Goal: Task Accomplishment & Management: Use online tool/utility

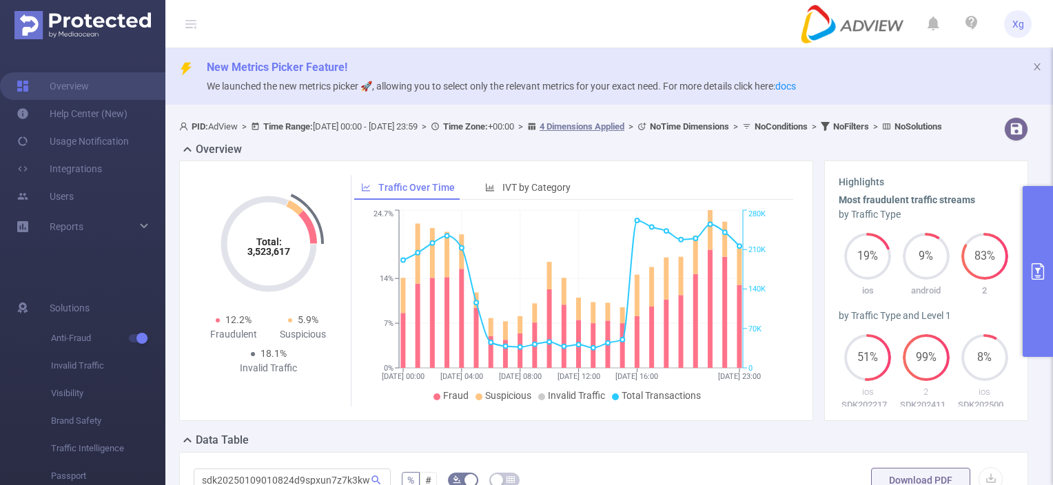
scroll to position [270, 0]
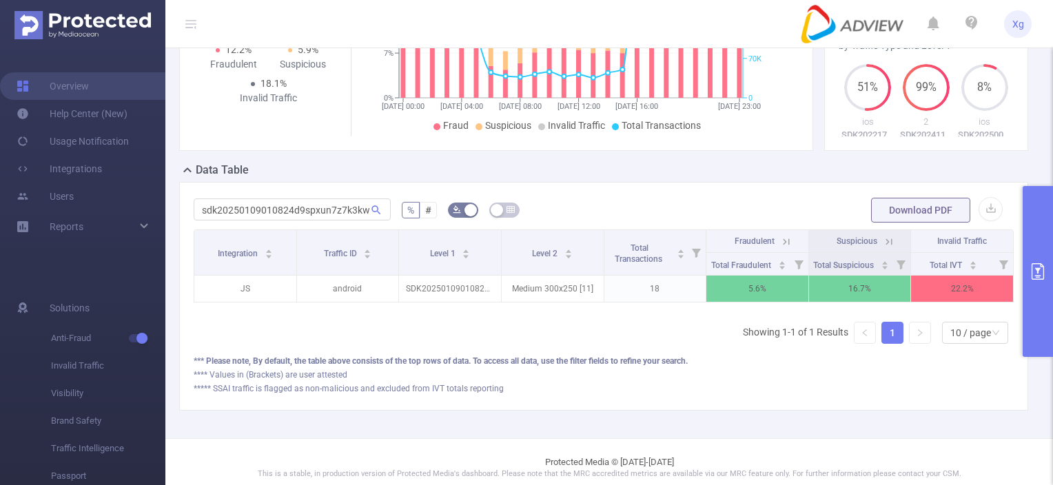
click at [580, 355] on div "Integration Traffic ID Level 1 Level 2 Total Transactions Fraudulent Suspicious…" at bounding box center [604, 291] width 820 height 125
click at [477, 355] on div "Integration Traffic ID Level 1 Level 2 Total Transactions Fraudulent Suspicious…" at bounding box center [604, 291] width 820 height 125
click at [1037, 236] on button "primary" at bounding box center [1037, 271] width 30 height 171
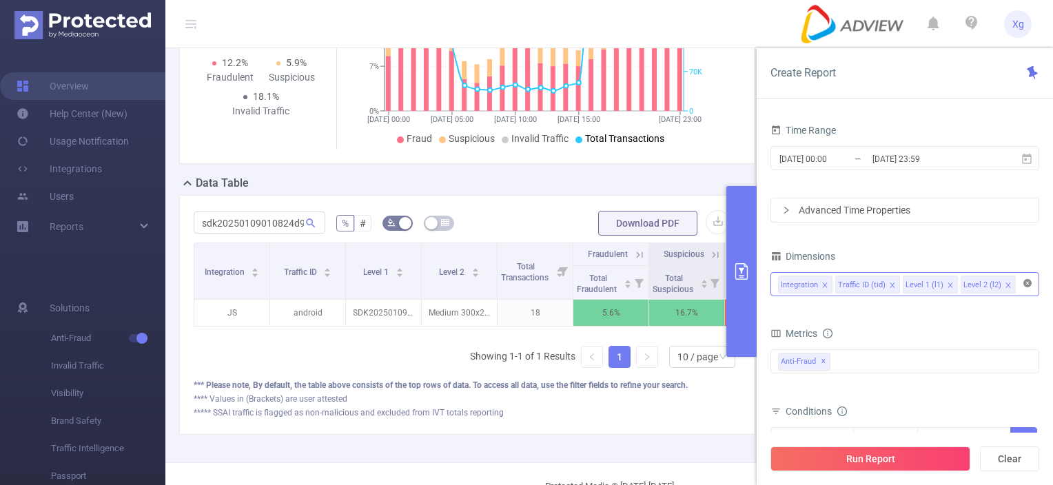
click at [1026, 285] on icon "icon: close-circle" at bounding box center [1027, 283] width 8 height 8
click at [1026, 285] on div at bounding box center [905, 284] width 254 height 23
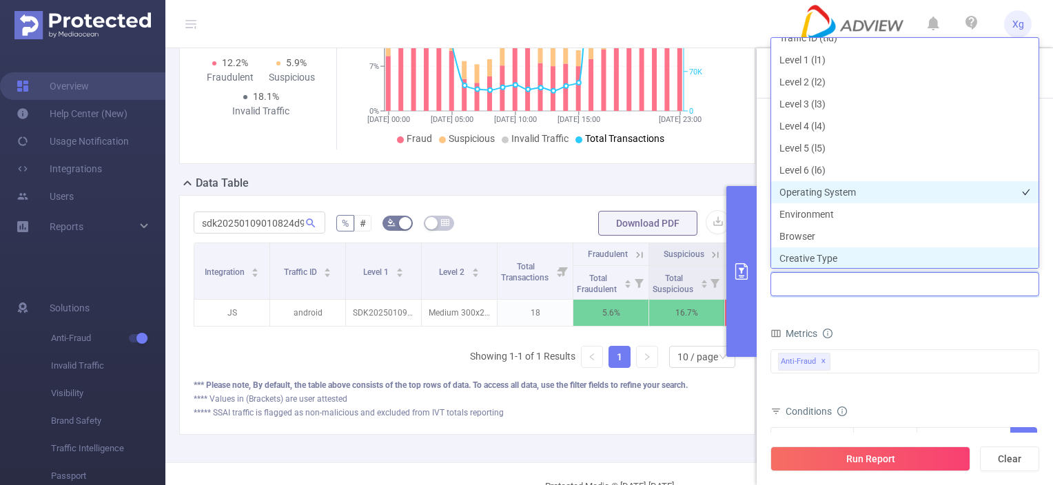
scroll to position [0, 0]
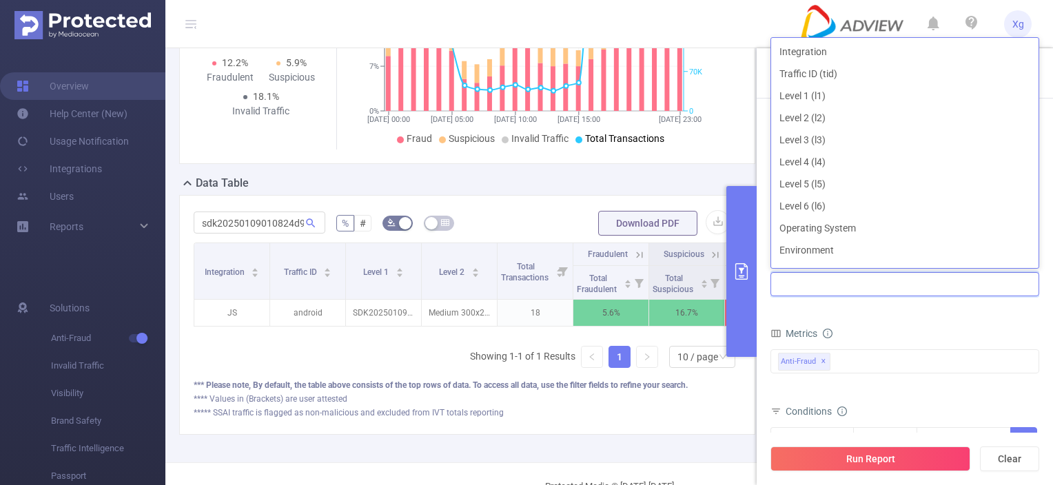
click at [501, 435] on div "sdk20250109010824d9spxun7z7k3kwp % # Download PDF Integration Traffic ID Level …" at bounding box center [467, 315] width 576 height 240
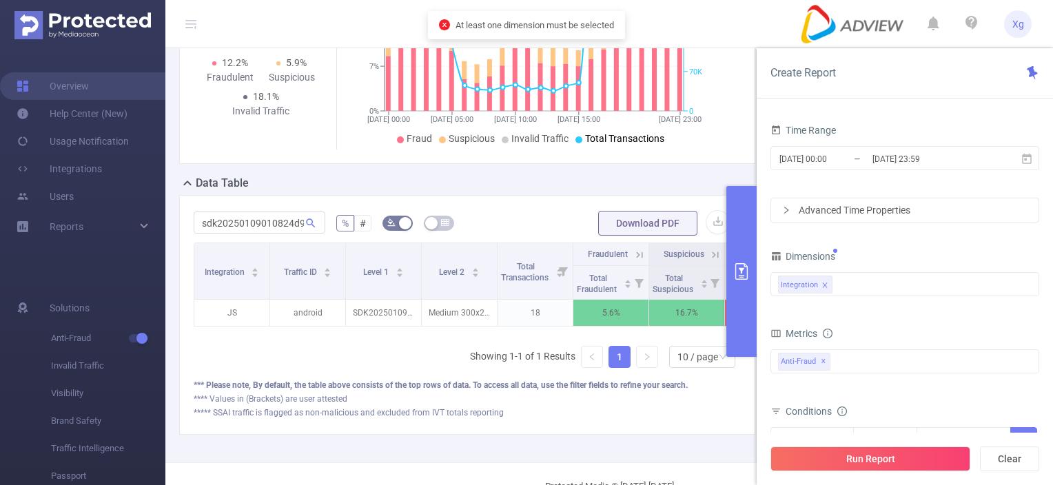
click at [560, 419] on div "***** SSAI traffic is flagged as non-malicious and excluded from IVT totals rep…" at bounding box center [467, 412] width 547 height 12
click at [731, 245] on button "primary" at bounding box center [741, 271] width 30 height 171
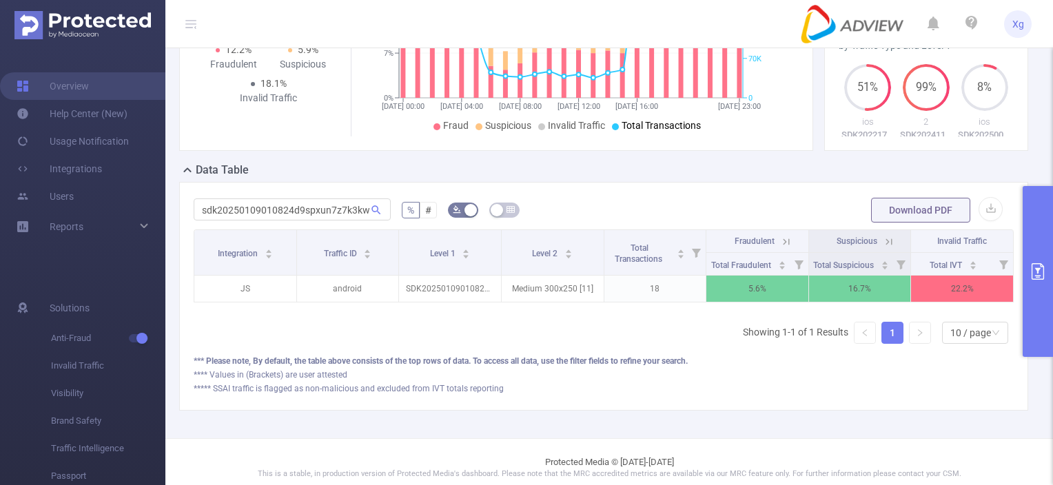
click at [1033, 282] on button "primary" at bounding box center [1037, 271] width 30 height 171
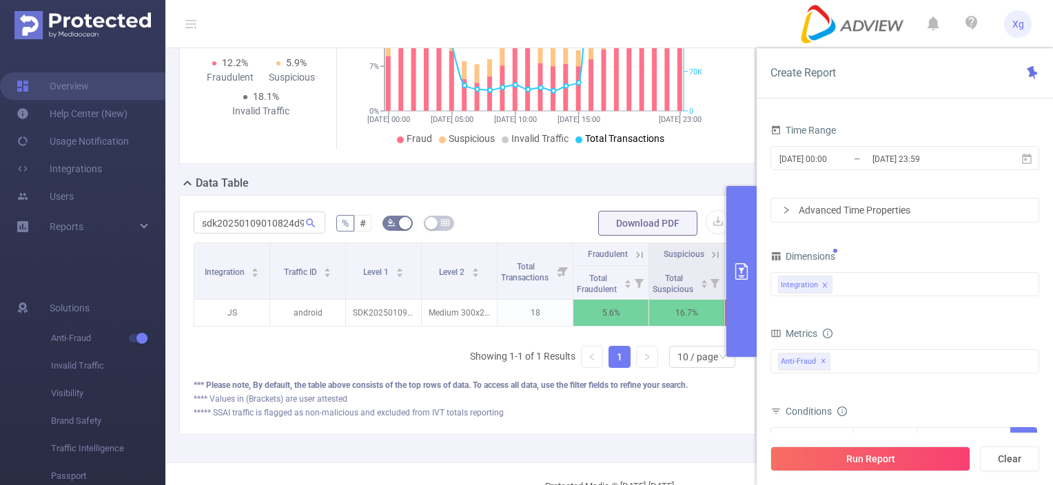
click at [866, 247] on div "Dimensions" at bounding box center [904, 258] width 269 height 23
click at [876, 276] on div "Integration" at bounding box center [905, 284] width 254 height 23
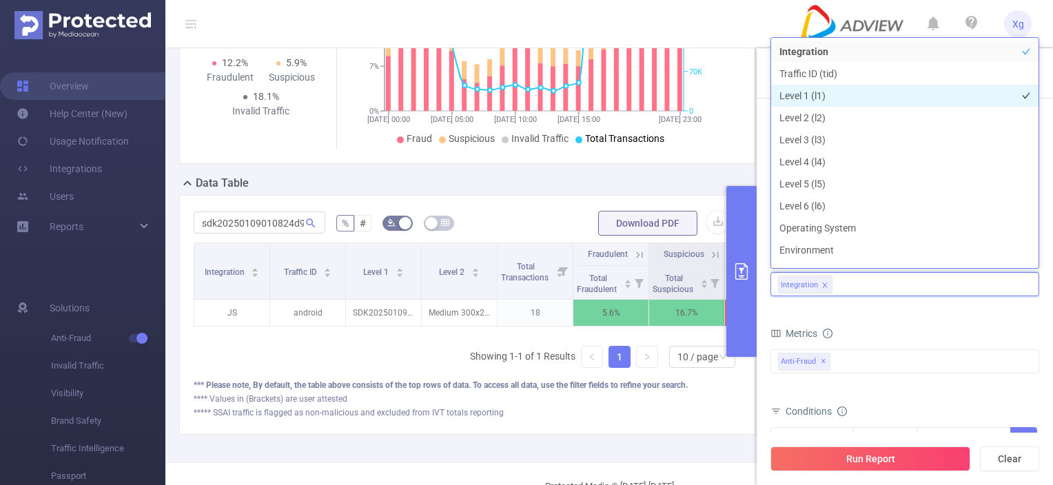
click at [788, 94] on li "Level 1 (l1)" at bounding box center [904, 96] width 267 height 22
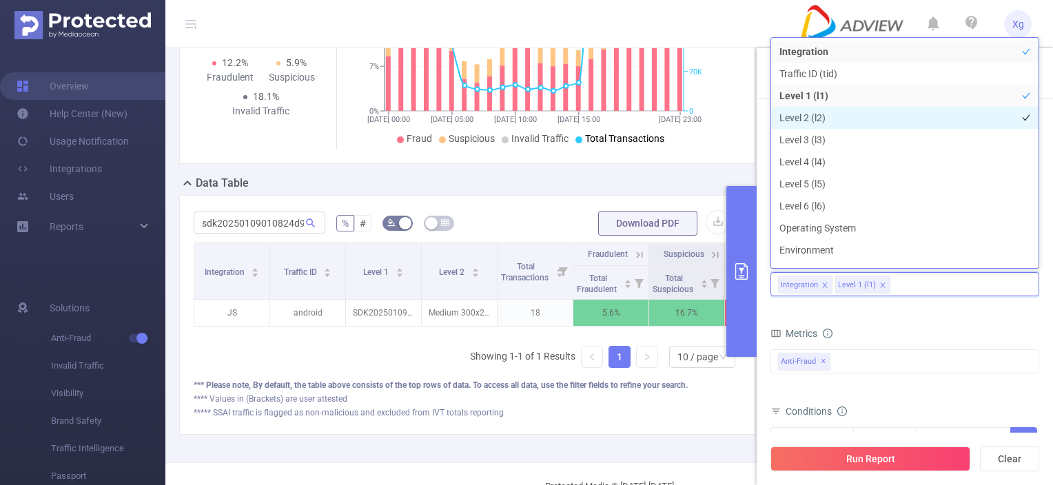
click at [794, 107] on li "Level 2 (l2)" at bounding box center [904, 118] width 267 height 22
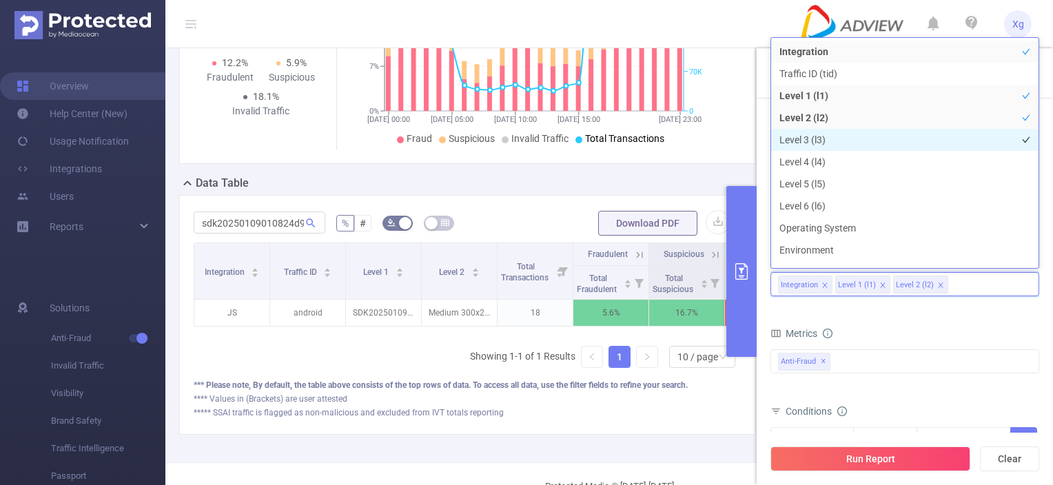
click at [803, 147] on li "Level 3 (l3)" at bounding box center [904, 140] width 267 height 22
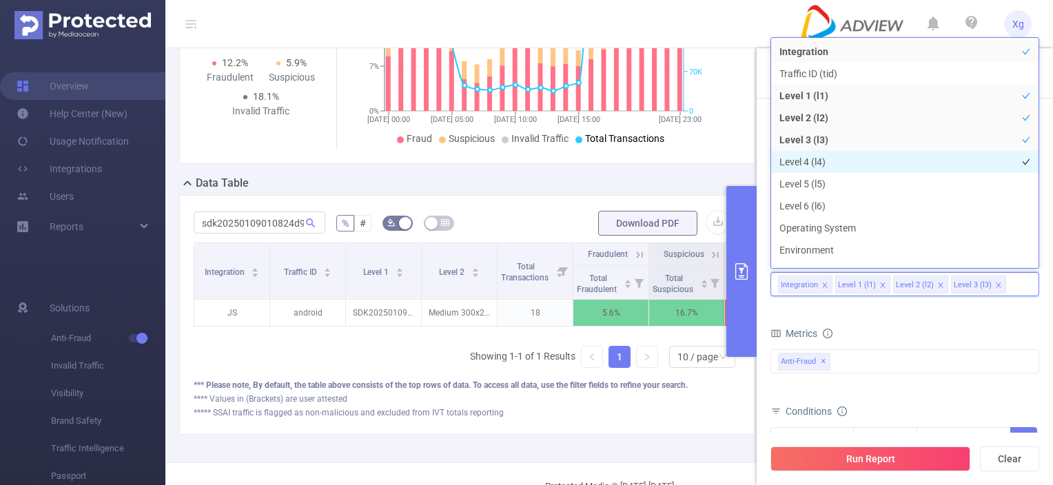
click at [805, 162] on li "Level 4 (l4)" at bounding box center [904, 162] width 267 height 22
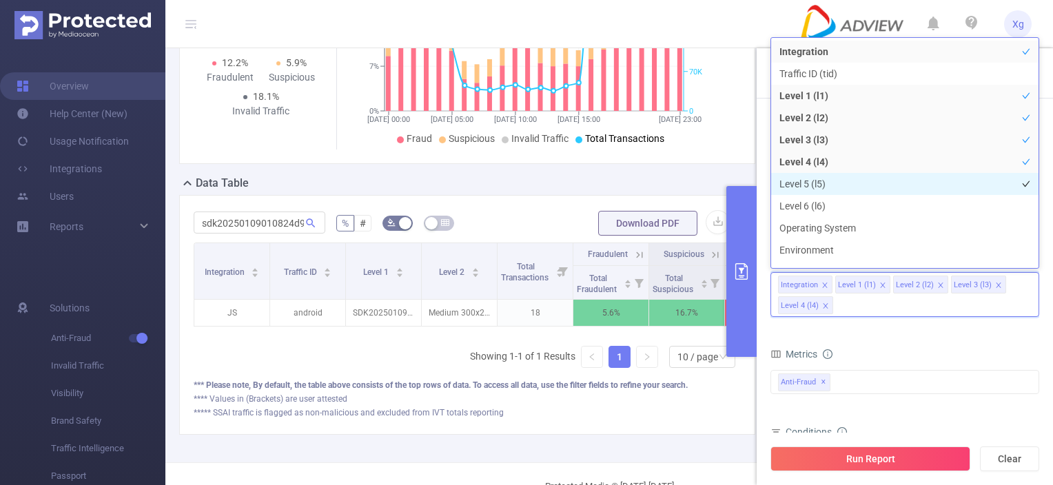
click at [803, 179] on li "Level 5 (l5)" at bounding box center [904, 184] width 267 height 22
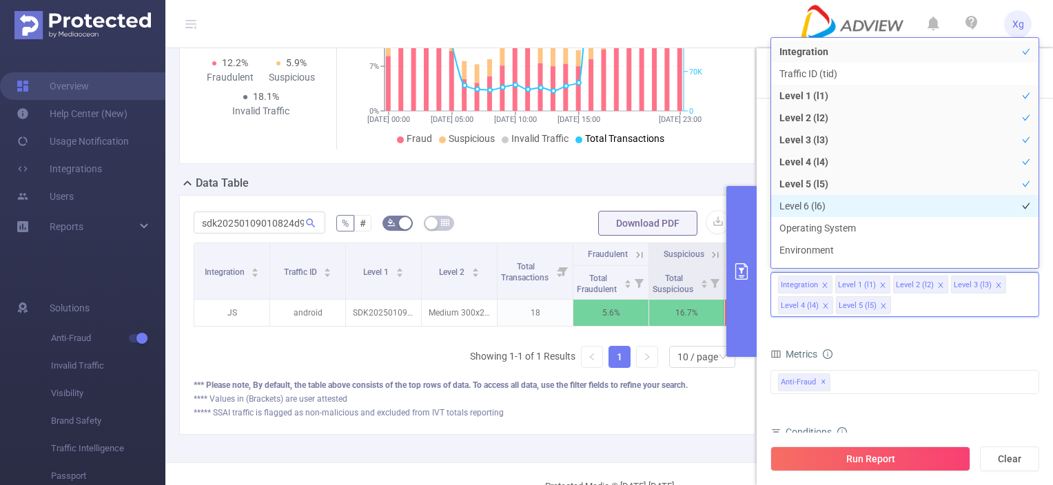
click at [807, 208] on li "Level 6 (l6)" at bounding box center [904, 206] width 267 height 22
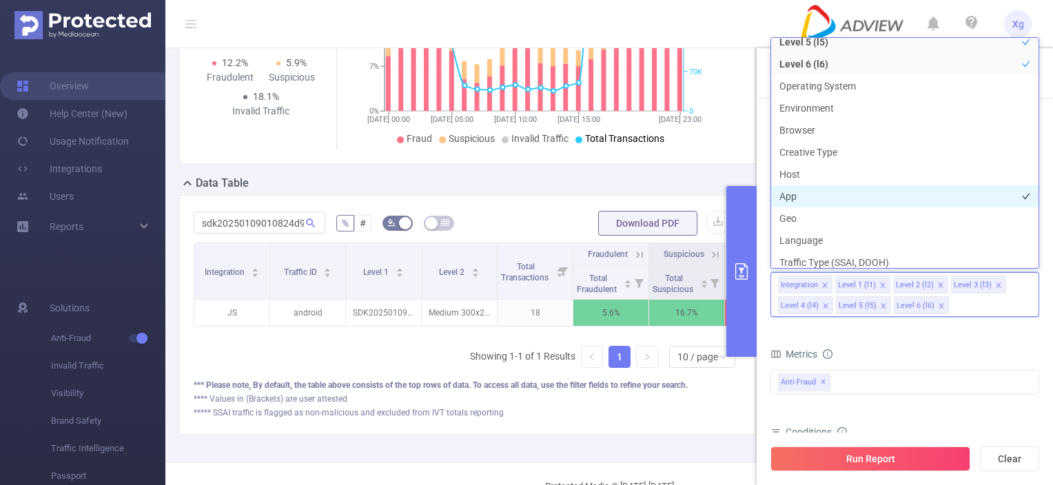
scroll to position [69, 0]
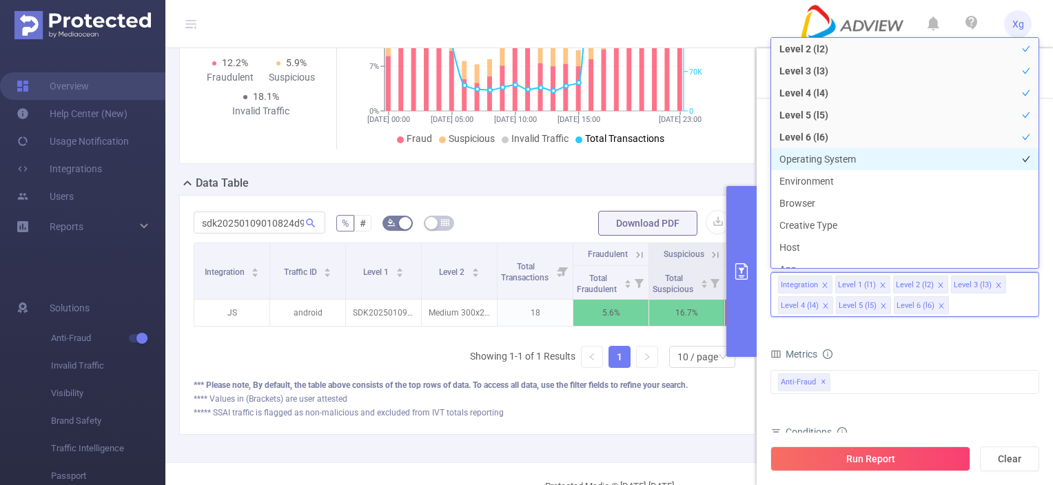
click at [827, 163] on li "Operating System" at bounding box center [904, 159] width 267 height 22
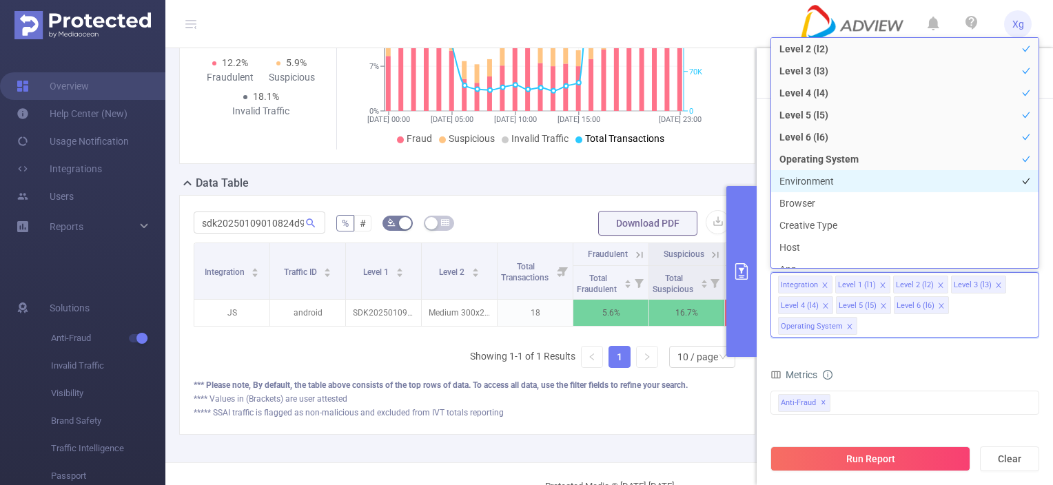
click at [828, 190] on li "Environment" at bounding box center [904, 181] width 267 height 22
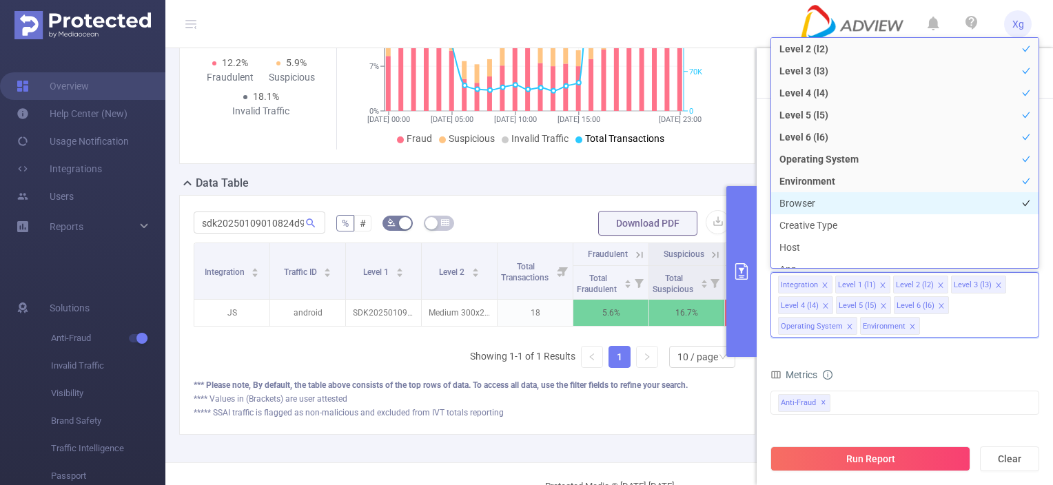
click at [821, 209] on li "Browser" at bounding box center [904, 203] width 267 height 22
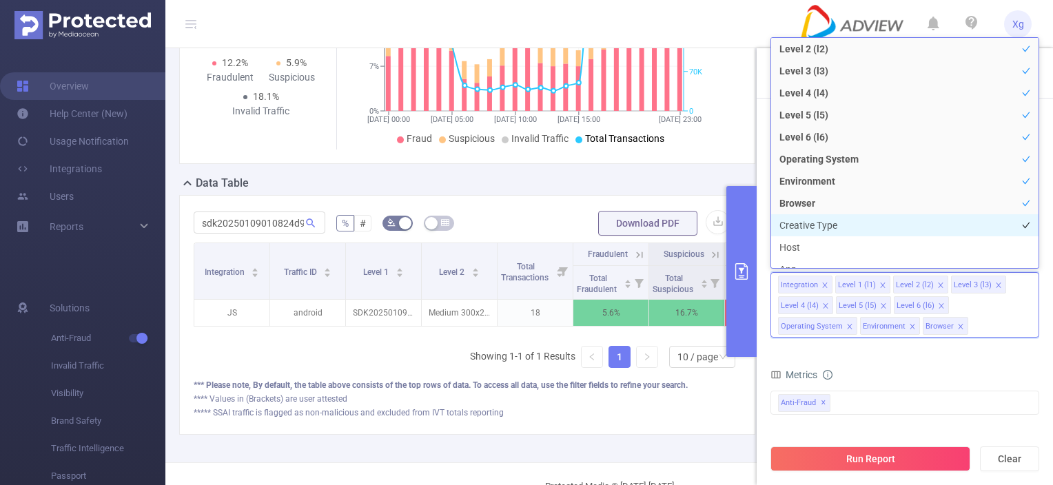
click at [821, 226] on li "Creative Type" at bounding box center [904, 225] width 267 height 22
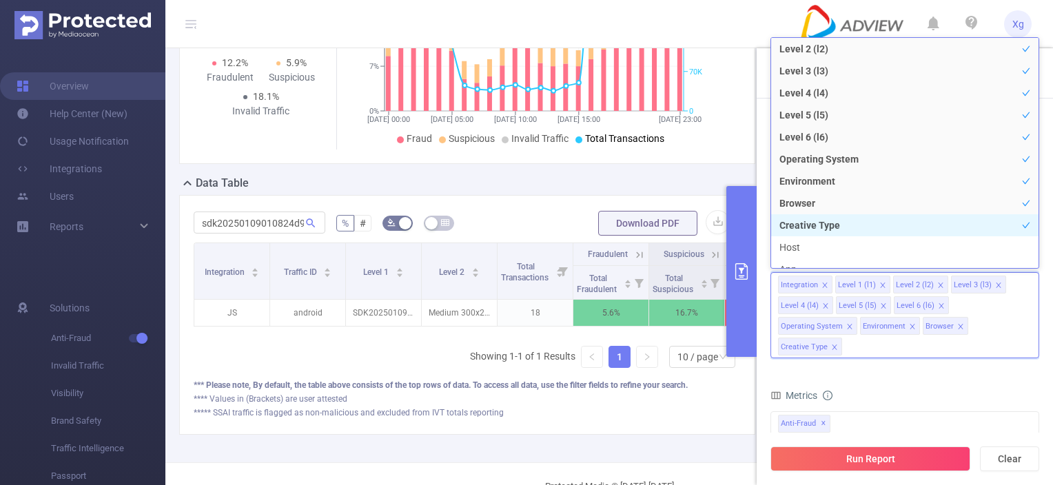
scroll to position [138, 0]
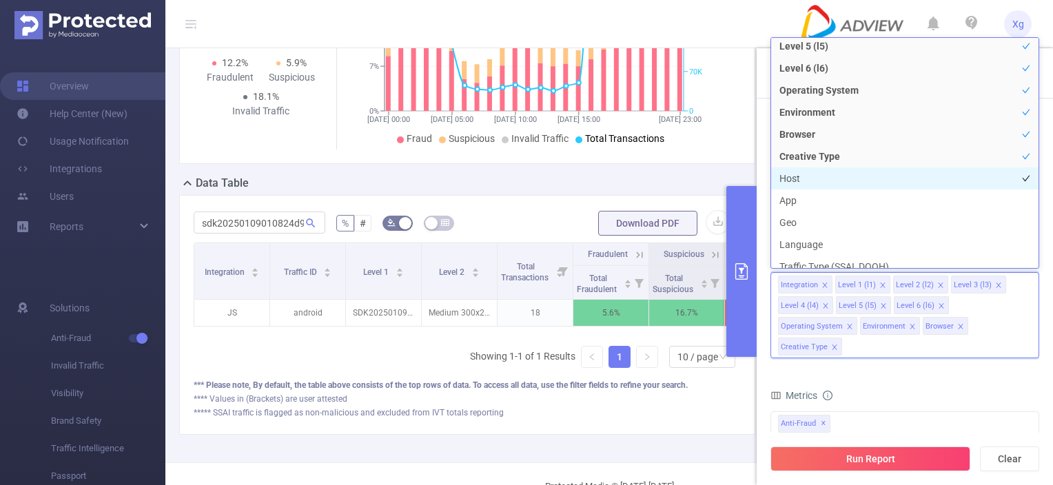
click at [801, 178] on li "Host" at bounding box center [904, 178] width 267 height 22
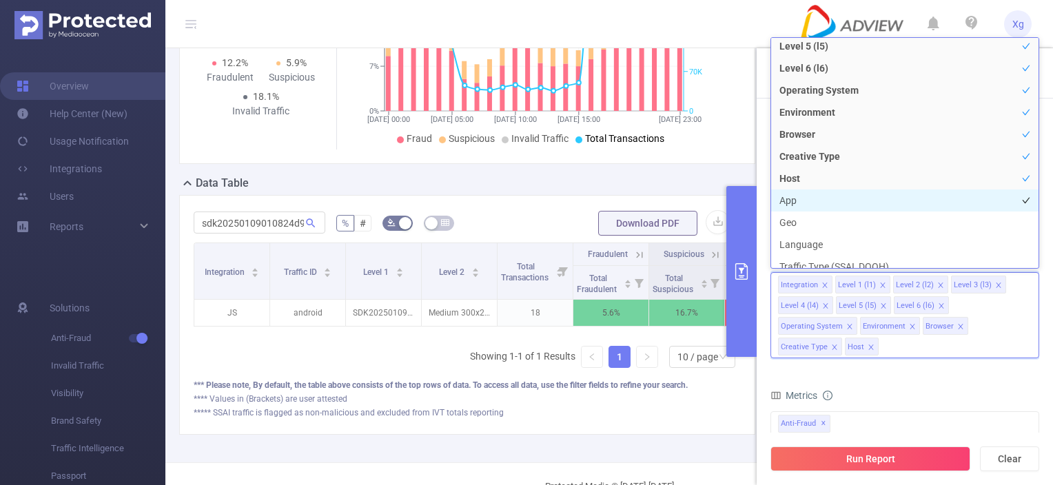
click at [807, 207] on li "App" at bounding box center [904, 200] width 267 height 22
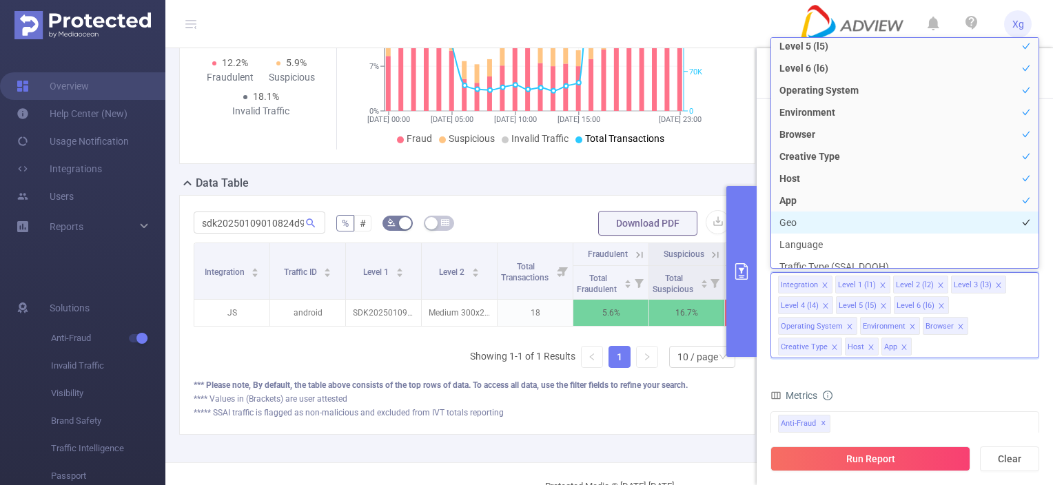
click at [810, 231] on li "Geo" at bounding box center [904, 222] width 267 height 22
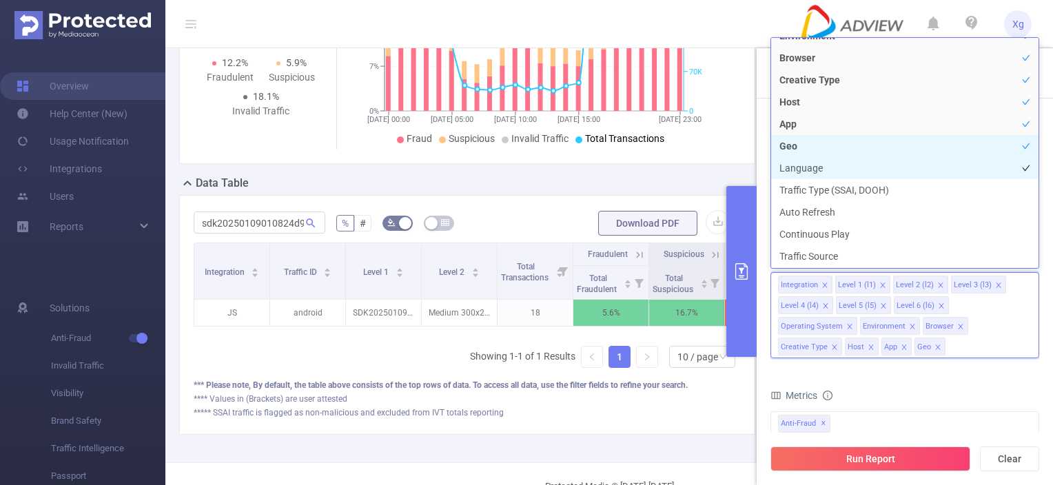
scroll to position [216, 0]
click at [809, 164] on li "Language" at bounding box center [904, 167] width 267 height 22
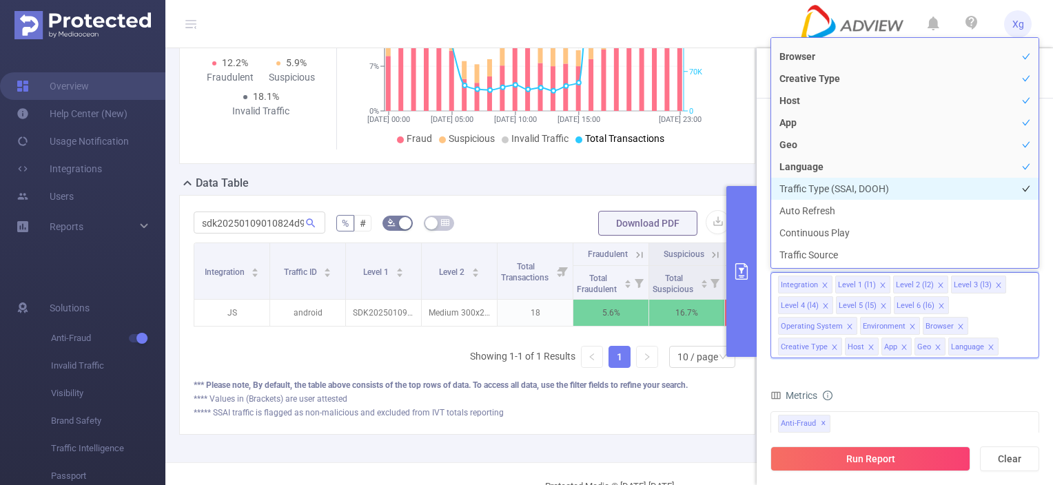
click at [816, 187] on li "Traffic Type (SSAI, DOOH)" at bounding box center [904, 189] width 267 height 22
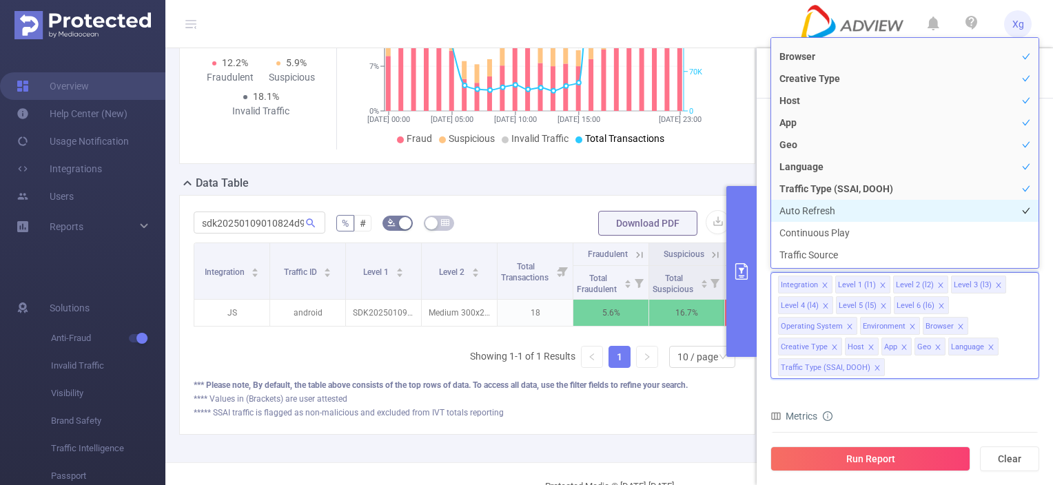
click at [813, 211] on li "Auto Refresh" at bounding box center [904, 211] width 267 height 22
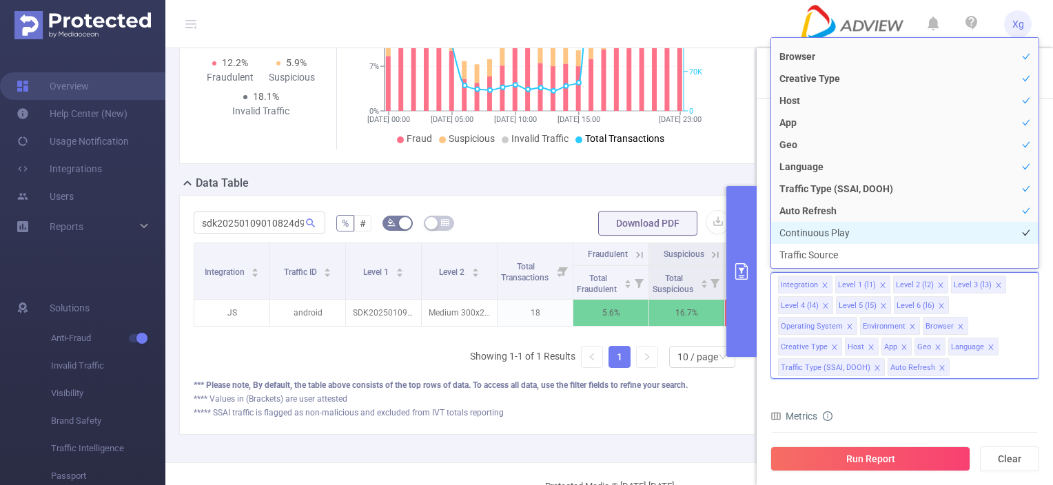
click at [812, 228] on li "Continuous Play" at bounding box center [904, 233] width 267 height 22
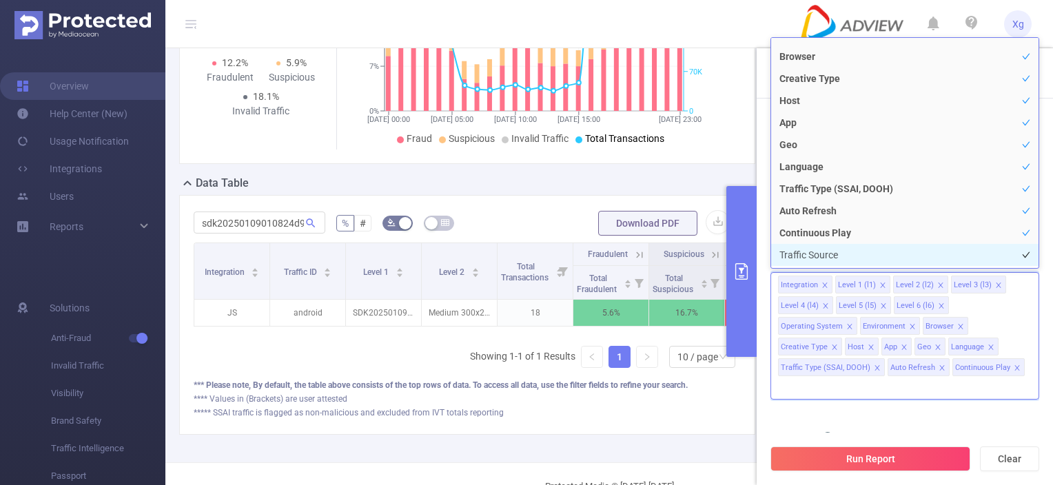
click at [804, 254] on li "Traffic Source" at bounding box center [904, 255] width 267 height 22
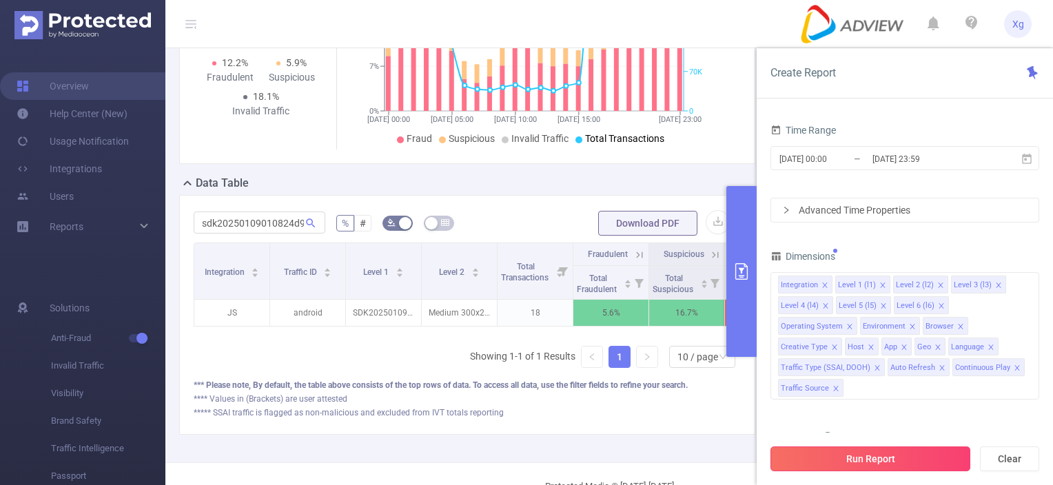
click at [867, 459] on button "Run Report" at bounding box center [870, 458] width 200 height 25
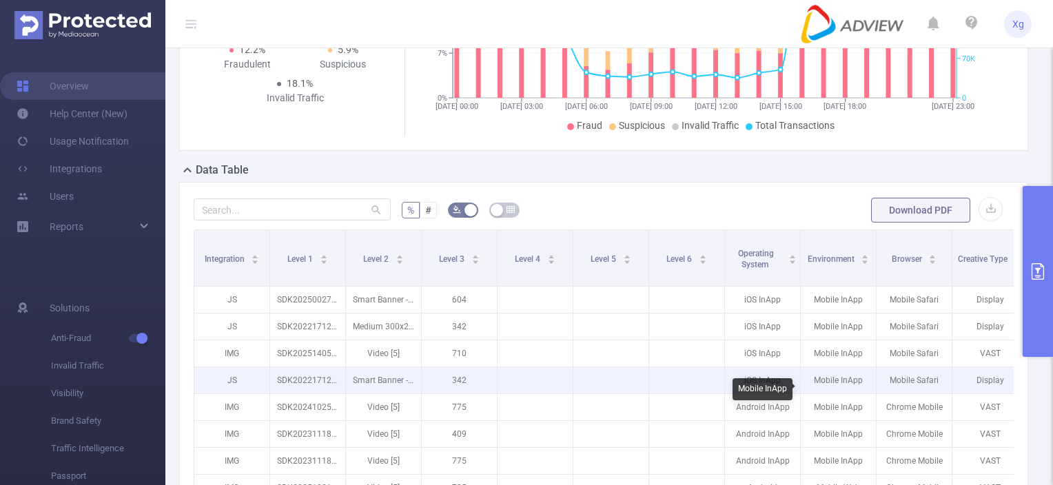
scroll to position [339, 0]
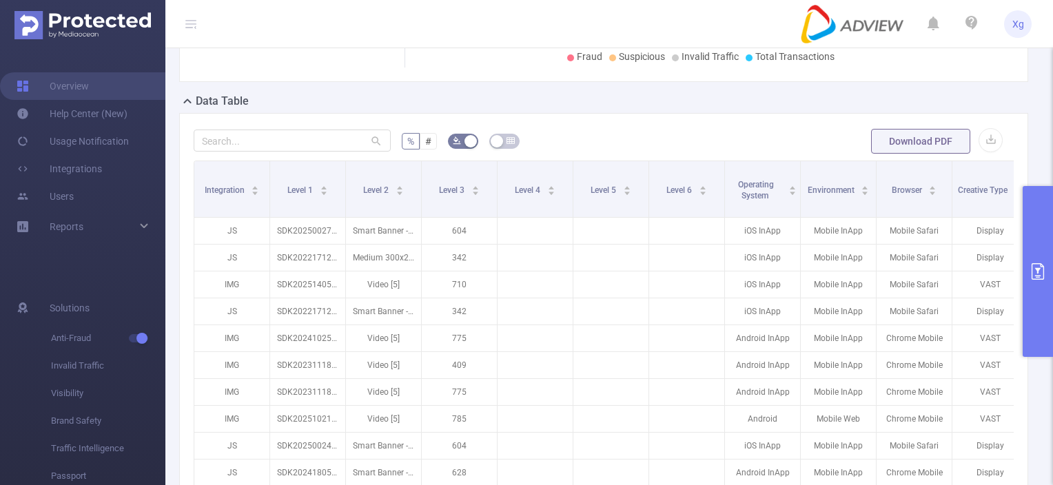
click at [1037, 223] on button "primary" at bounding box center [1037, 271] width 30 height 171
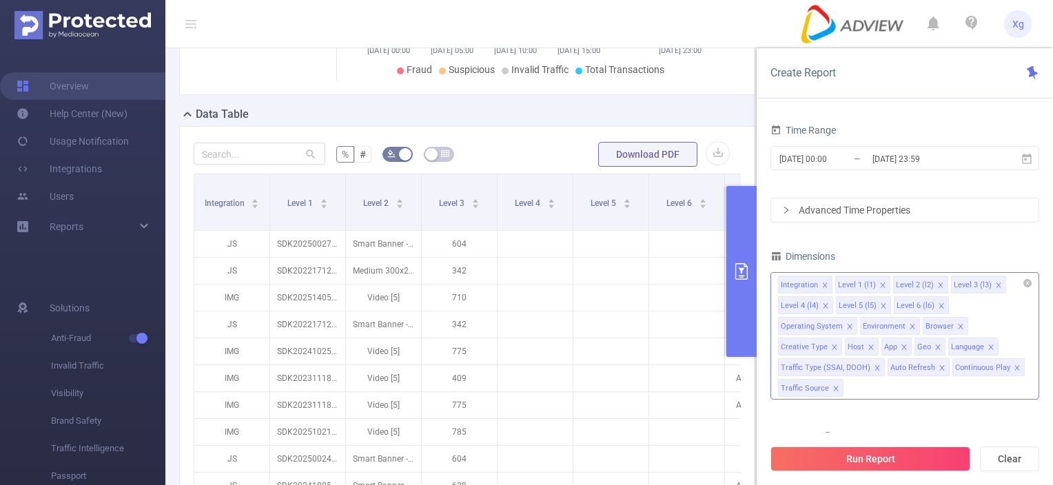
click at [824, 306] on icon "icon: close" at bounding box center [825, 305] width 7 height 7
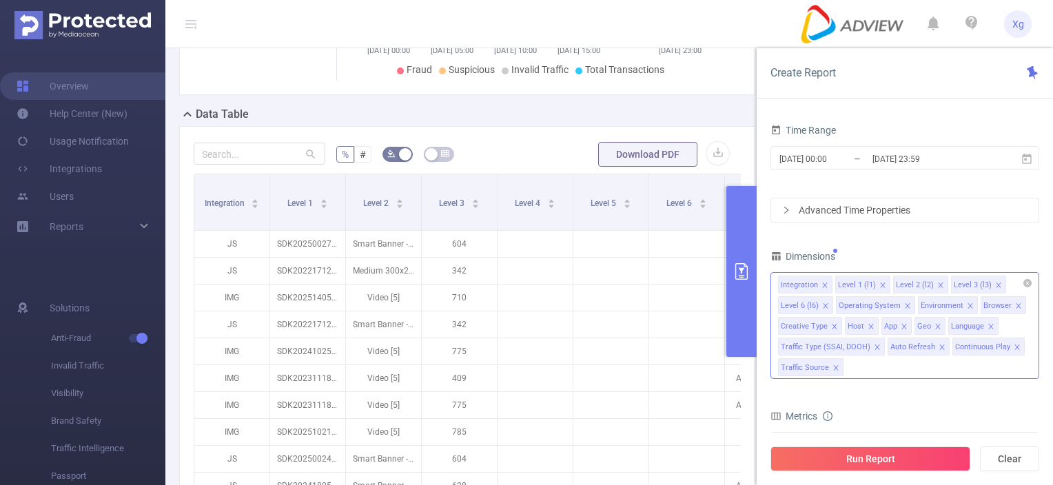
click at [824, 306] on icon "icon: close" at bounding box center [825, 305] width 7 height 7
click at [853, 462] on button "Run Report" at bounding box center [870, 458] width 200 height 25
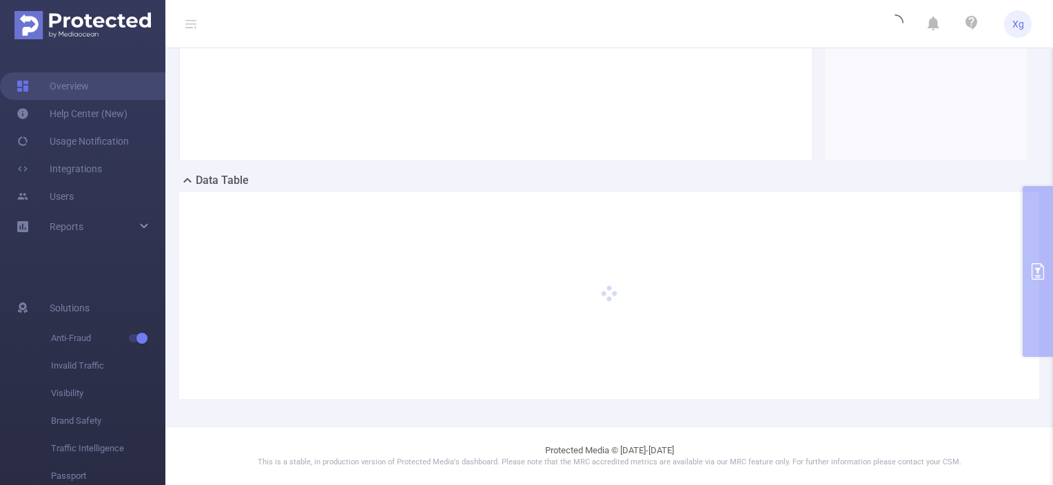
scroll to position [271, 0]
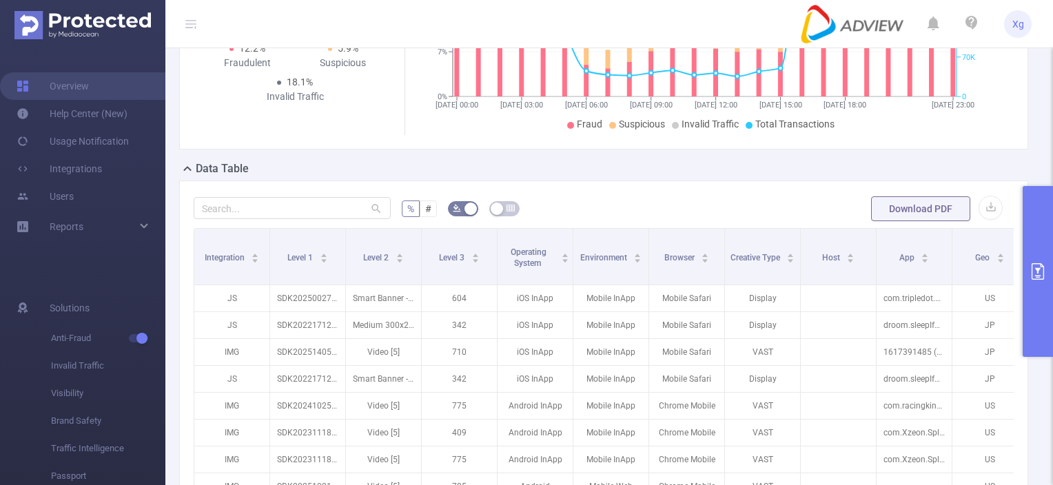
click at [1037, 260] on button "primary" at bounding box center [1037, 271] width 30 height 171
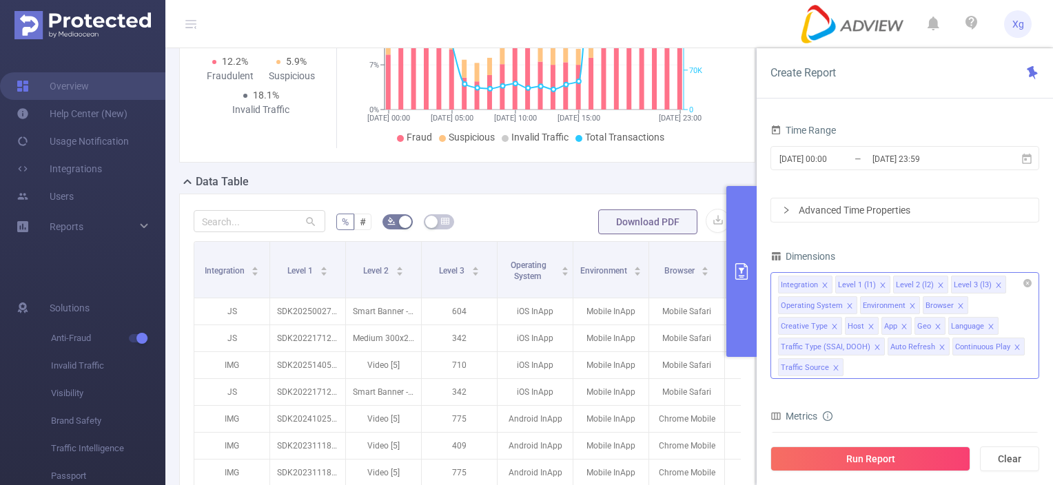
click at [867, 326] on icon "icon: close" at bounding box center [870, 326] width 7 height 7
click at [869, 462] on button "Run Report" at bounding box center [870, 458] width 200 height 25
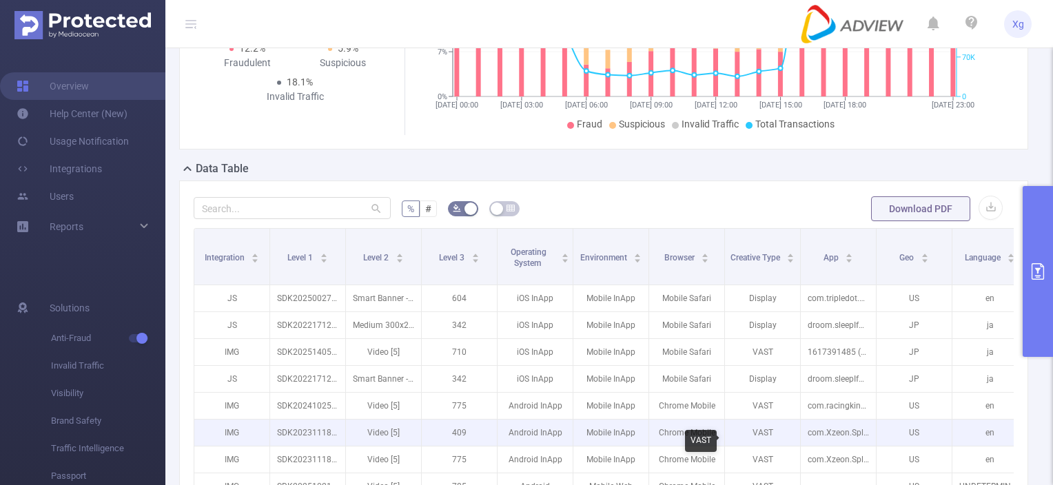
drag, startPoint x: 785, startPoint y: 433, endPoint x: 794, endPoint y: 433, distance: 8.3
click at [794, 433] on p "VAST" at bounding box center [762, 433] width 75 height 26
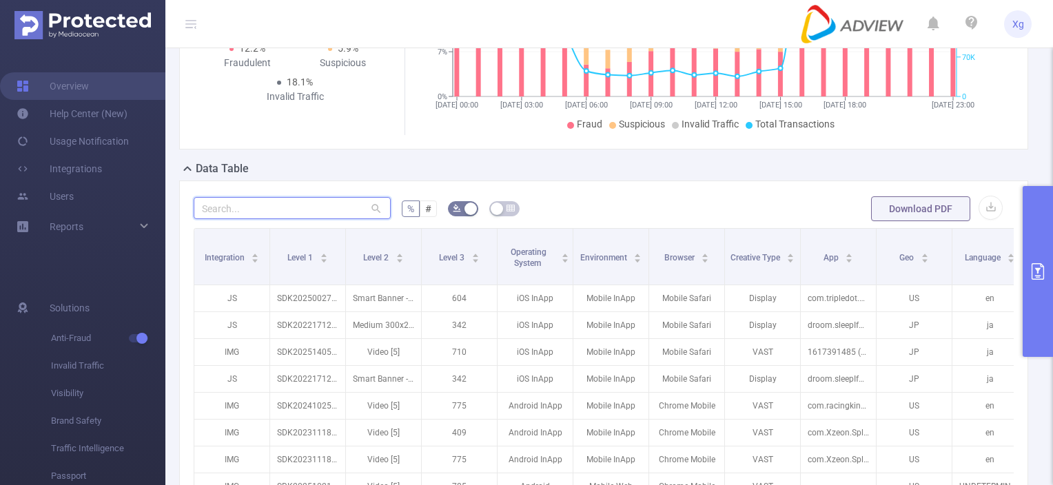
drag, startPoint x: 311, startPoint y: 220, endPoint x: 304, endPoint y: 223, distance: 7.7
click at [311, 219] on input "text" at bounding box center [292, 208] width 197 height 22
paste input "sdk202518160607564cfs9yjulhn5bde"
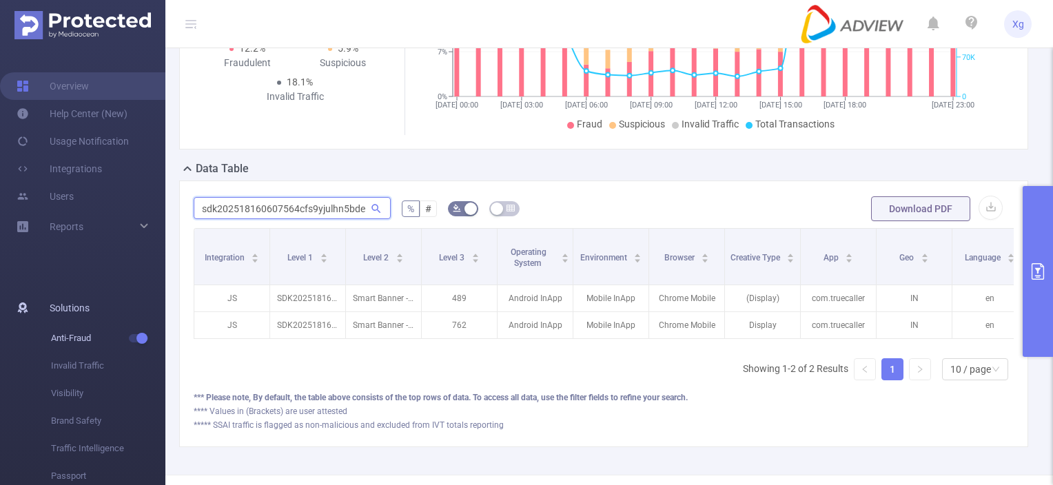
type input "sdk202518160607564cfs9yjulhn5bde"
click at [1031, 278] on icon "primary" at bounding box center [1037, 271] width 12 height 17
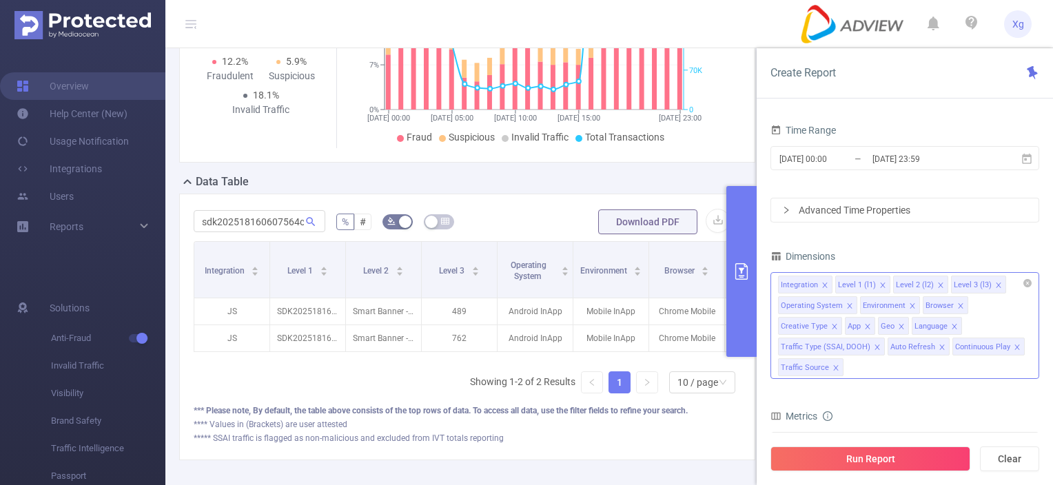
click at [938, 286] on icon "icon: close" at bounding box center [940, 284] width 5 height 5
click at [937, 284] on icon "icon: close" at bounding box center [940, 285] width 7 height 7
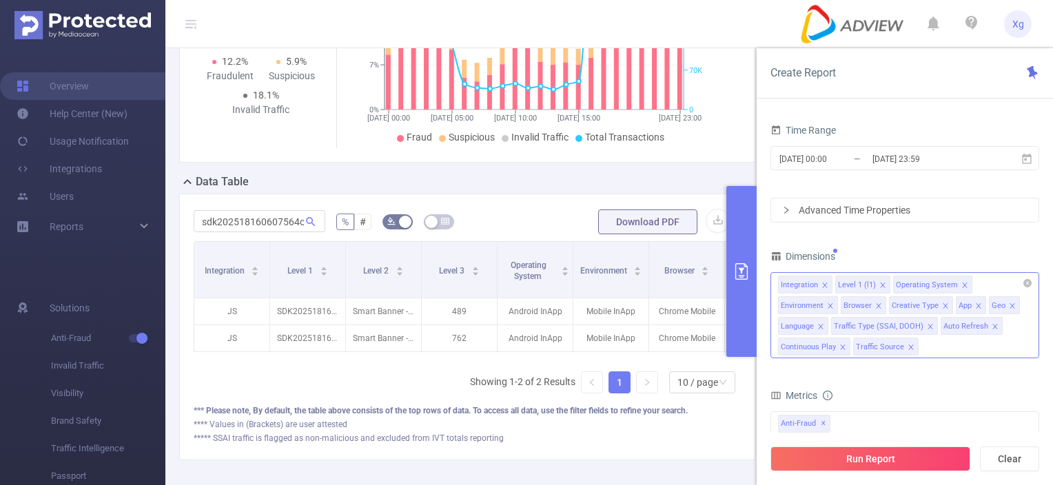
click at [1009, 302] on icon "icon: close" at bounding box center [1012, 305] width 7 height 7
click at [817, 325] on icon "icon: close" at bounding box center [820, 326] width 7 height 7
click at [862, 457] on button "Run Report" at bounding box center [870, 458] width 200 height 25
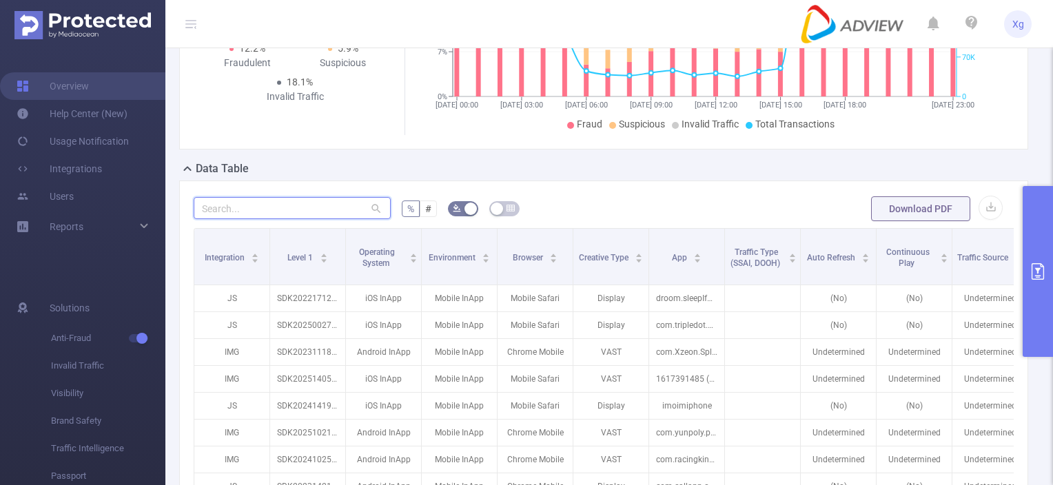
click at [316, 219] on input "text" at bounding box center [292, 208] width 197 height 22
paste input "sdk202518160607564cfs9yjulhn5bde"
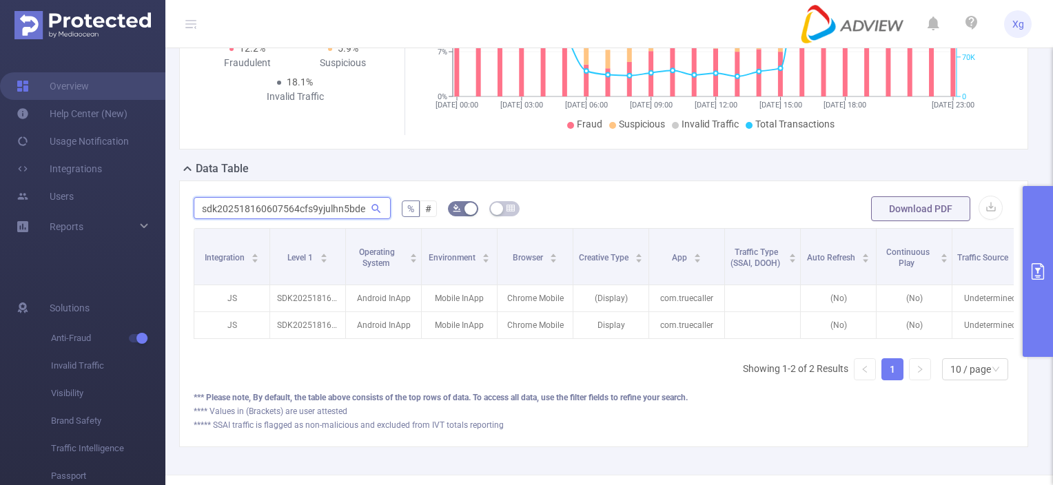
scroll to position [0, 331]
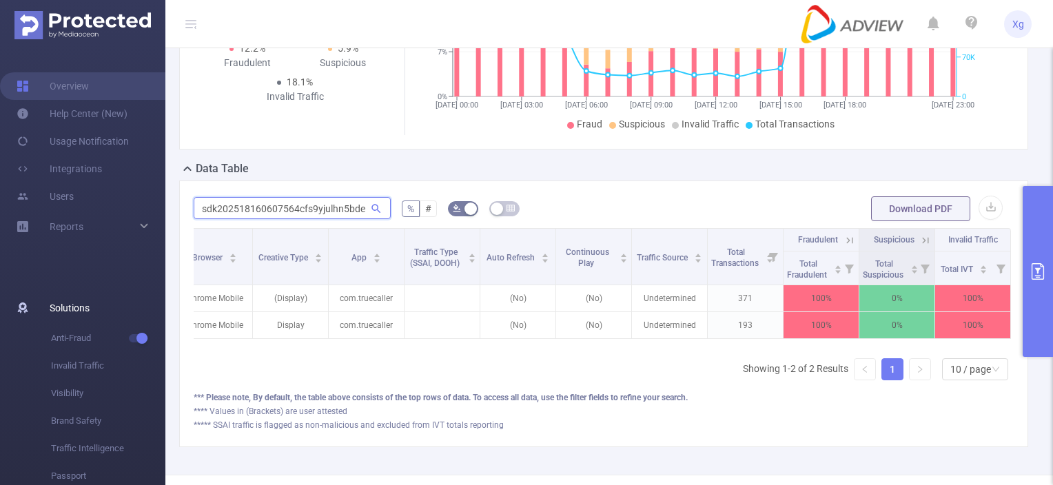
type input "sdk202518160607564cfs9yjulhn5bde"
